Goal: Information Seeking & Learning: Learn about a topic

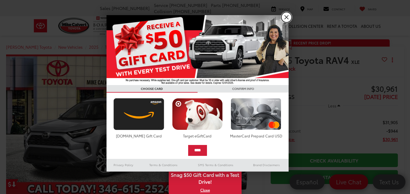
click at [287, 19] on link "X" at bounding box center [286, 17] width 10 height 10
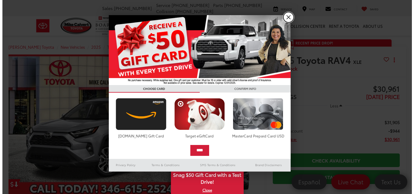
scroll to position [18, 0]
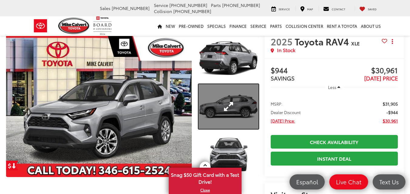
click at [217, 105] on link "Expand Photo 2" at bounding box center [228, 106] width 60 height 45
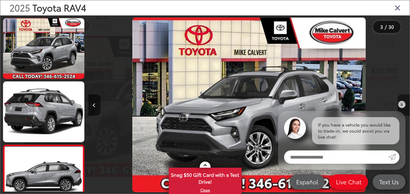
click at [409, 103] on button "Next image" at bounding box center [403, 105] width 12 height 21
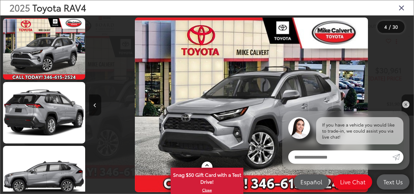
click at [409, 103] on button "Next image" at bounding box center [408, 105] width 12 height 21
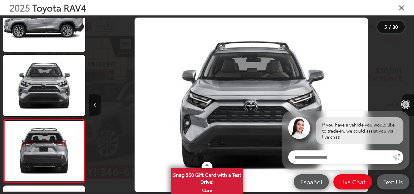
click at [404, 105] on link "✕" at bounding box center [405, 104] width 7 height 7
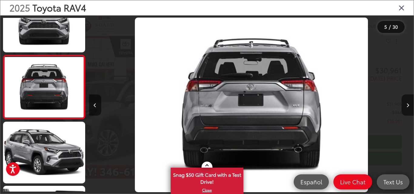
scroll to position [0, 0]
click at [404, 105] on button "Next image" at bounding box center [408, 105] width 12 height 21
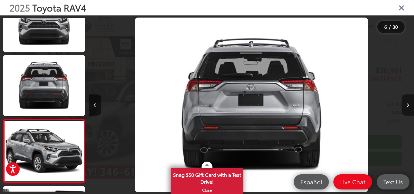
click at [404, 105] on button "Next image" at bounding box center [408, 105] width 12 height 21
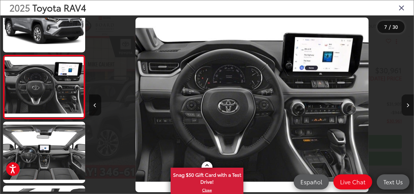
scroll to position [0, 1949]
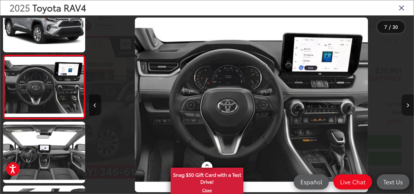
click at [409, 105] on button "Next image" at bounding box center [408, 105] width 12 height 21
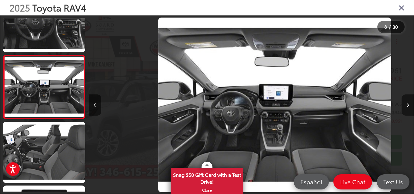
scroll to position [0, 2274]
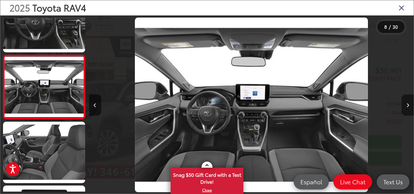
click at [409, 105] on button "Next image" at bounding box center [408, 105] width 12 height 21
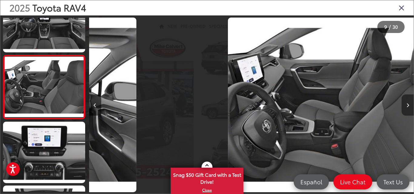
scroll to position [0, 2599]
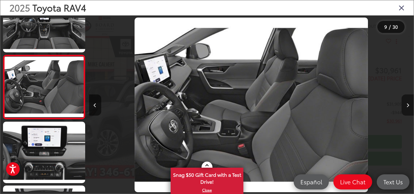
click at [409, 105] on button "Next image" at bounding box center [408, 105] width 12 height 21
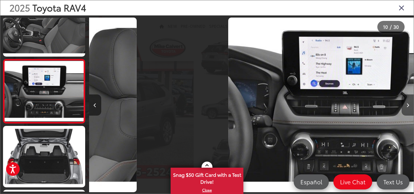
scroll to position [539, 0]
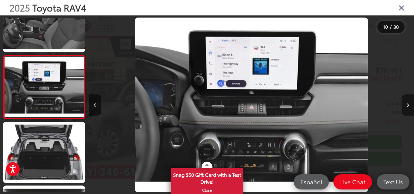
click at [409, 105] on button "Next image" at bounding box center [408, 105] width 12 height 21
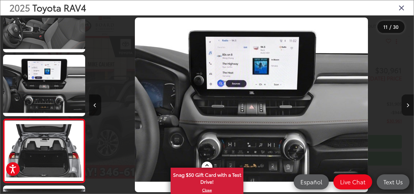
scroll to position [603, 0]
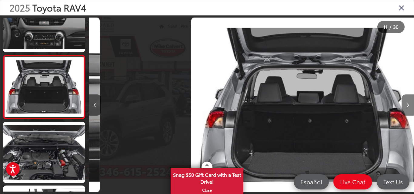
click at [409, 105] on button "Next image" at bounding box center [408, 105] width 12 height 21
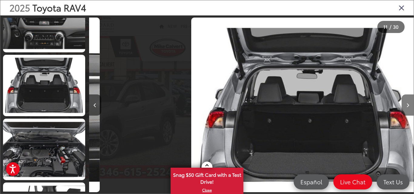
click at [409, 105] on button "Next image" at bounding box center [408, 105] width 12 height 21
click at [409, 105] on icon "Next image" at bounding box center [408, 105] width 3 height 4
